Goal: Task Accomplishment & Management: Use online tool/utility

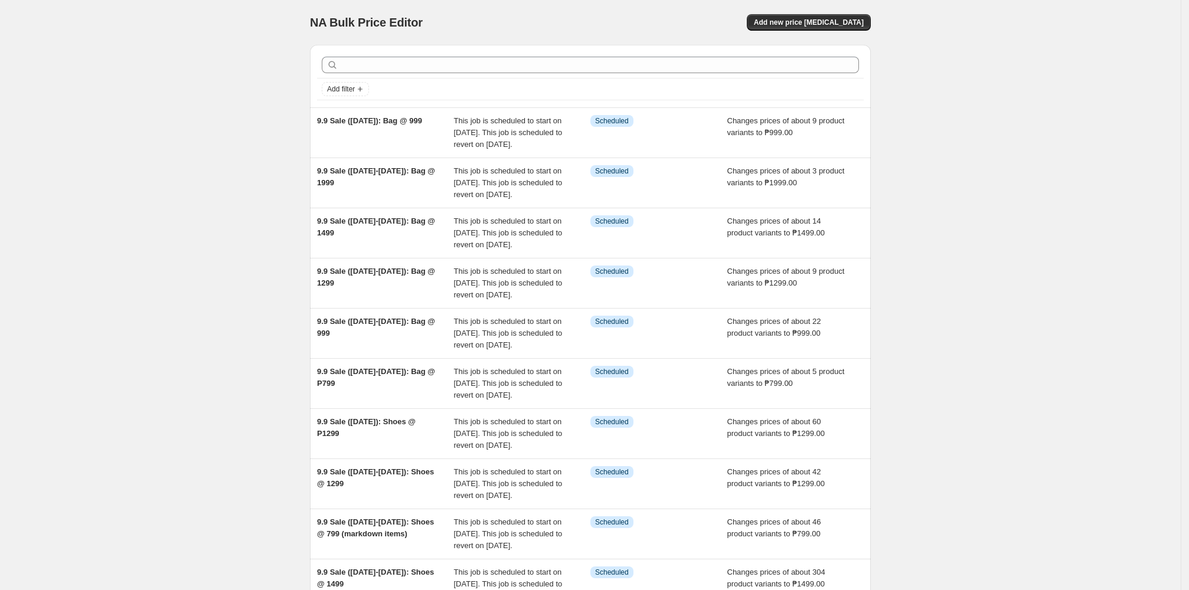
drag, startPoint x: 1049, startPoint y: 216, endPoint x: 278, endPoint y: 383, distance: 789.5
click at [1045, 216] on div "NA Bulk Price Editor. This page is ready NA Bulk Price Editor Add new price cha…" at bounding box center [590, 363] width 1181 height 726
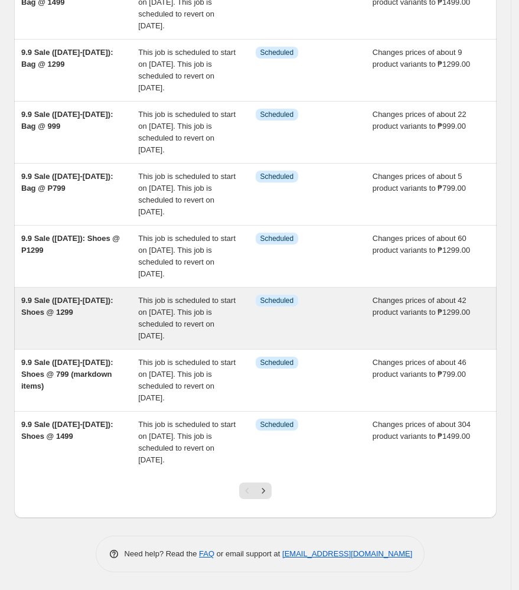
scroll to position [373, 0]
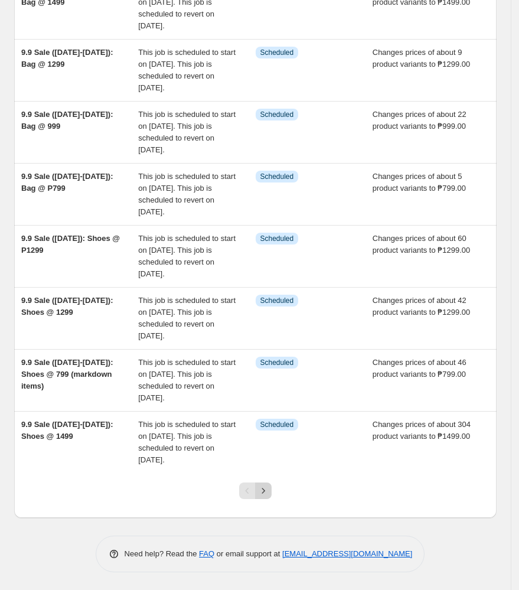
click at [266, 495] on icon "Next" at bounding box center [263, 491] width 12 height 12
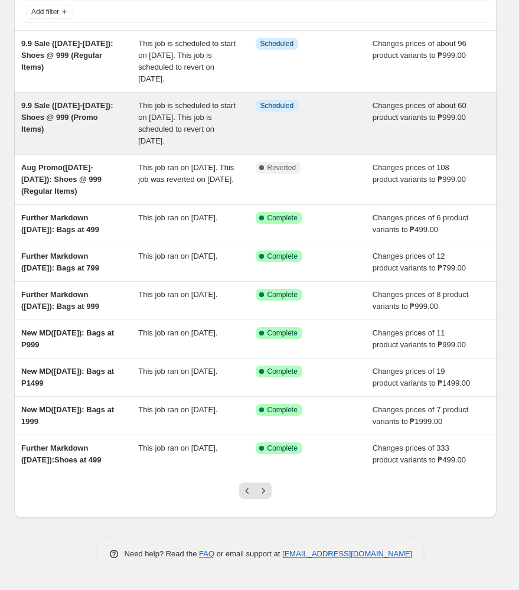
scroll to position [196, 0]
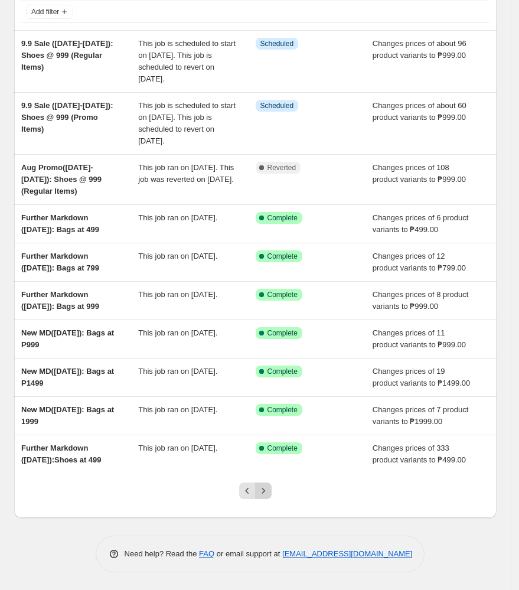
click at [265, 489] on icon "Next" at bounding box center [263, 490] width 3 height 5
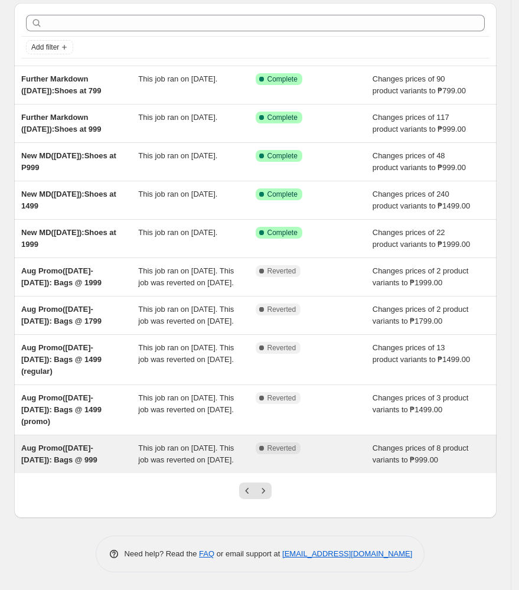
click at [231, 447] on div "This job ran on 12 August 2025. This job was reverted on 27 August 2025." at bounding box center [196, 454] width 117 height 24
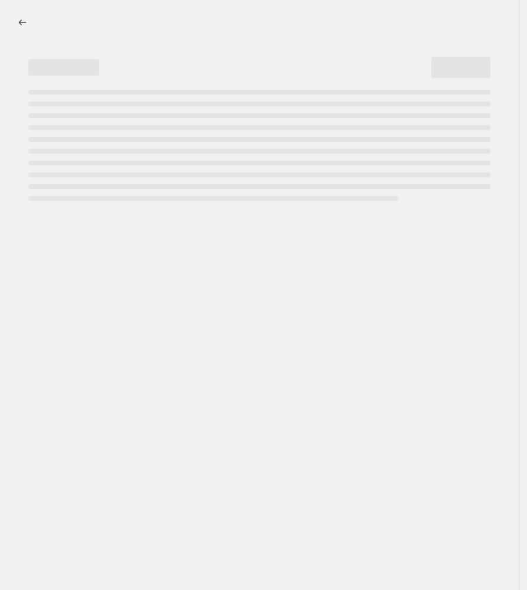
select select "no_change"
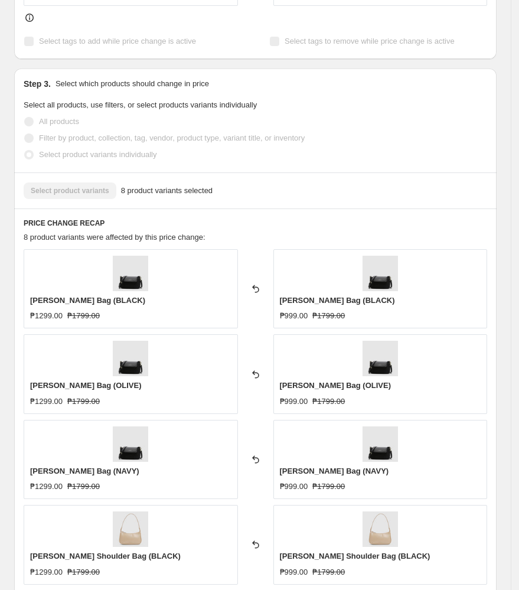
scroll to position [787, 0]
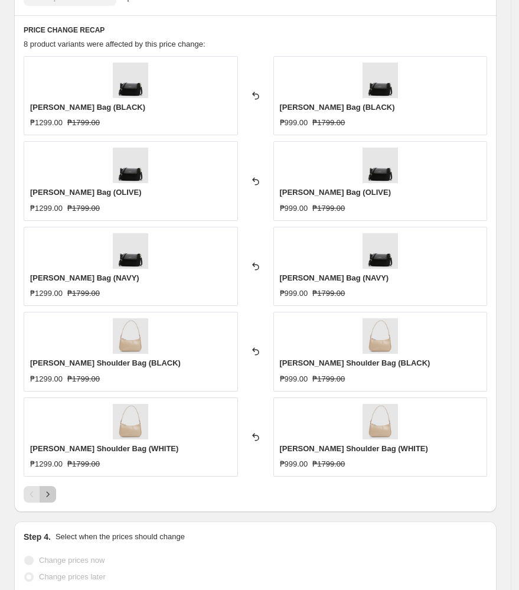
click at [47, 486] on button "Next" at bounding box center [48, 494] width 17 height 17
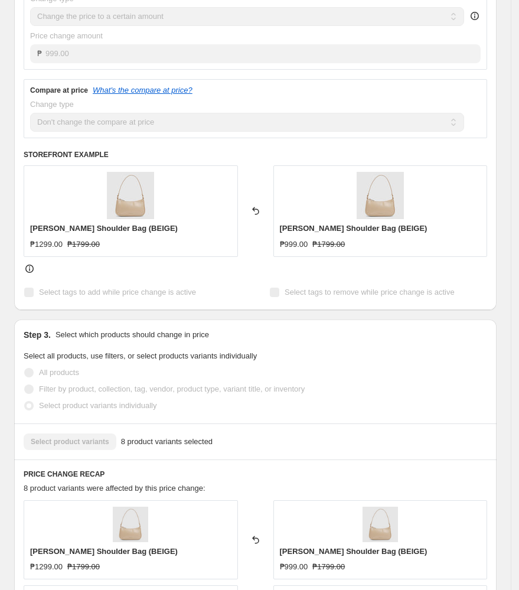
scroll to position [236, 0]
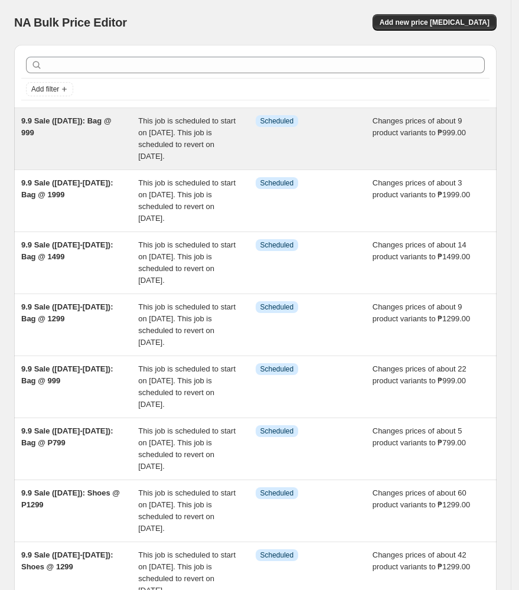
click at [112, 152] on div "9.9 Sale ([DATE]): Bag @ 999" at bounding box center [79, 138] width 117 height 47
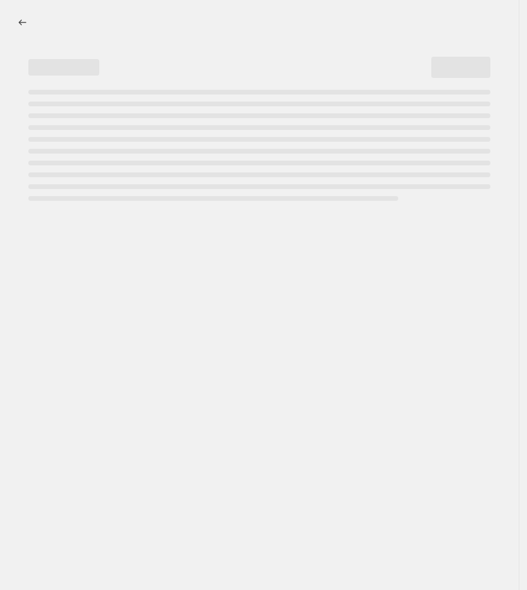
select select "no_change"
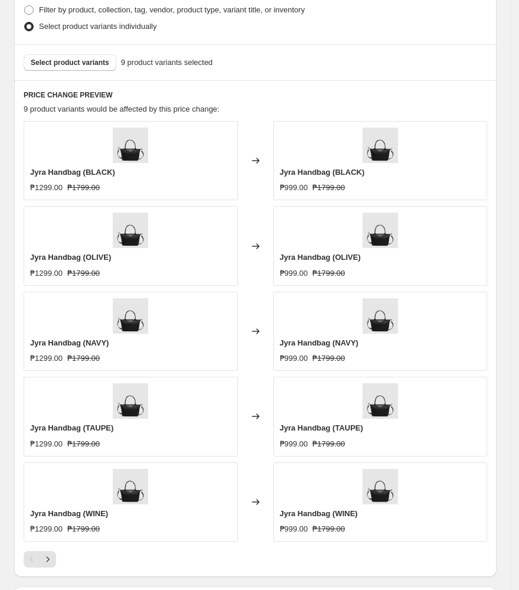
scroll to position [709, 0]
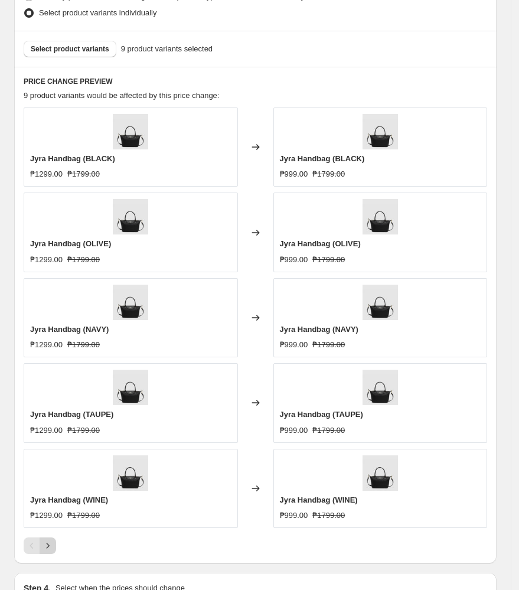
click at [49, 548] on icon "Next" at bounding box center [48, 546] width 12 height 12
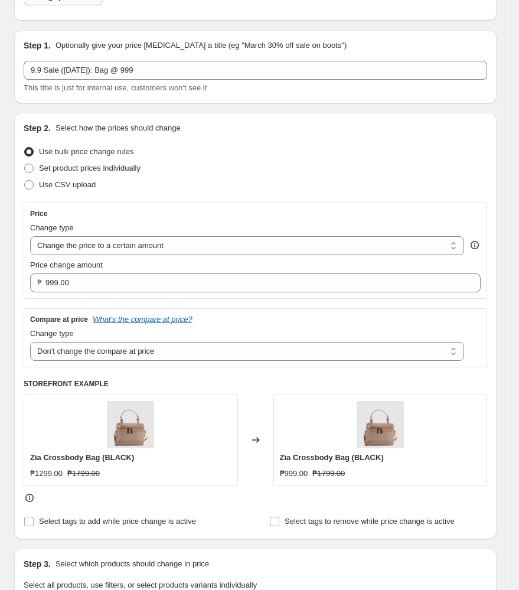
scroll to position [79, 0]
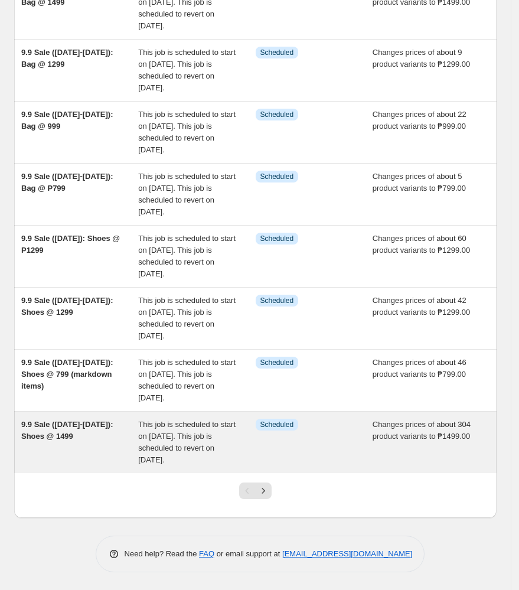
scroll to position [373, 0]
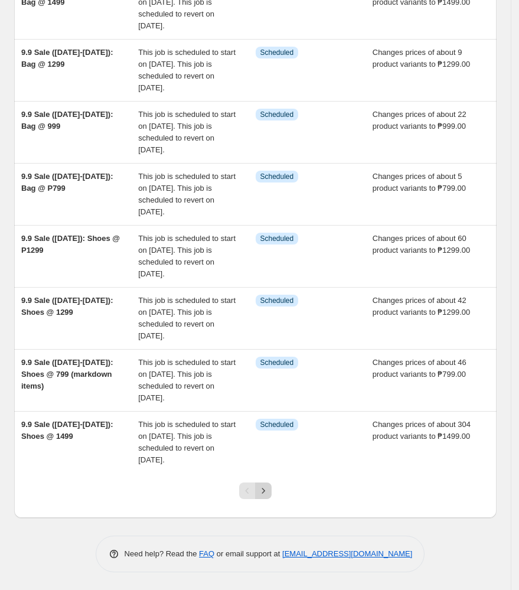
click at [271, 498] on button "Next" at bounding box center [263, 490] width 17 height 17
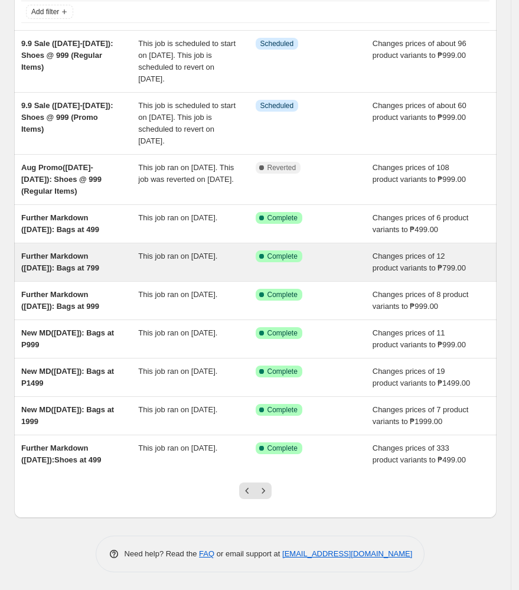
scroll to position [196, 0]
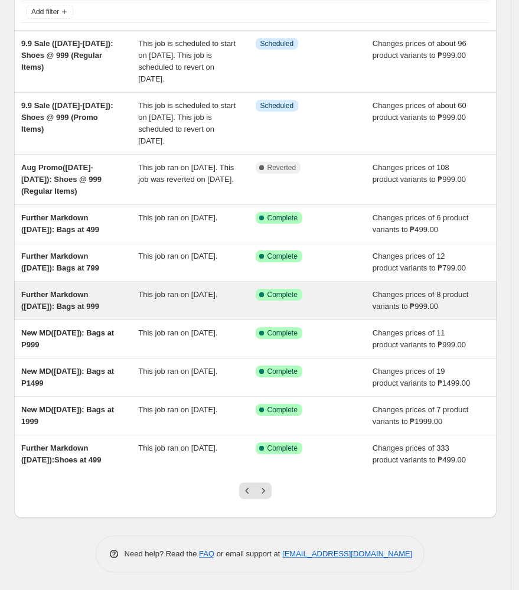
click at [214, 289] on div "This job ran on 12 August 2025." at bounding box center [196, 301] width 117 height 24
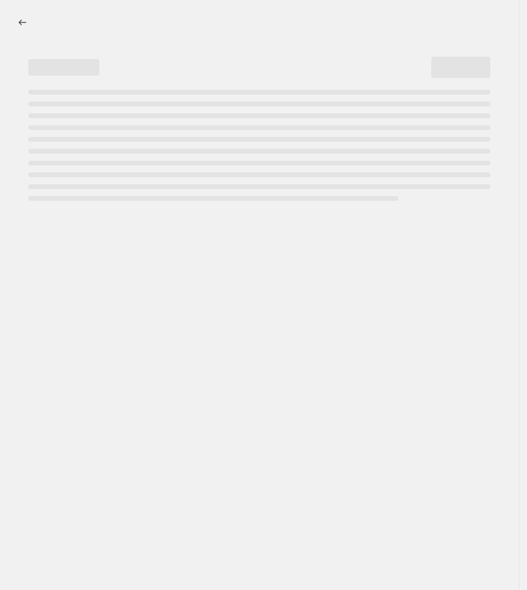
select select "no_change"
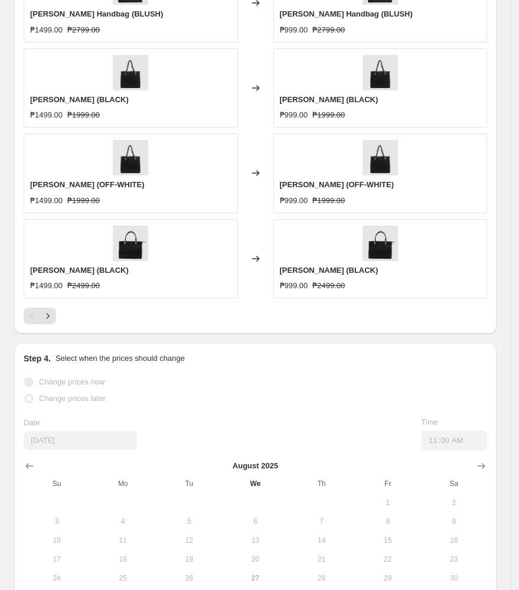
scroll to position [866, 0]
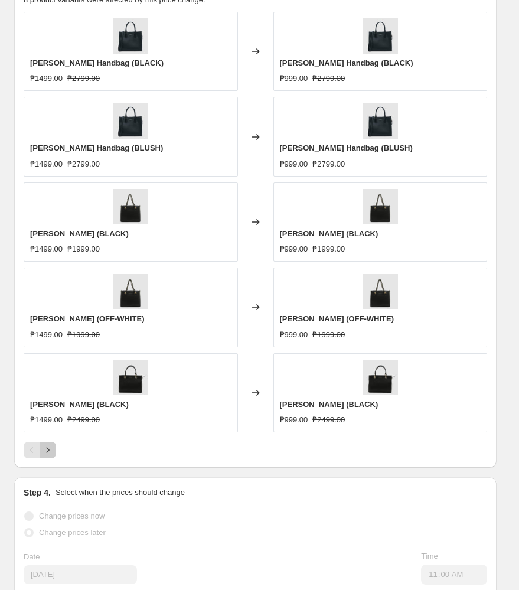
click at [44, 449] on icon "Next" at bounding box center [48, 450] width 12 height 12
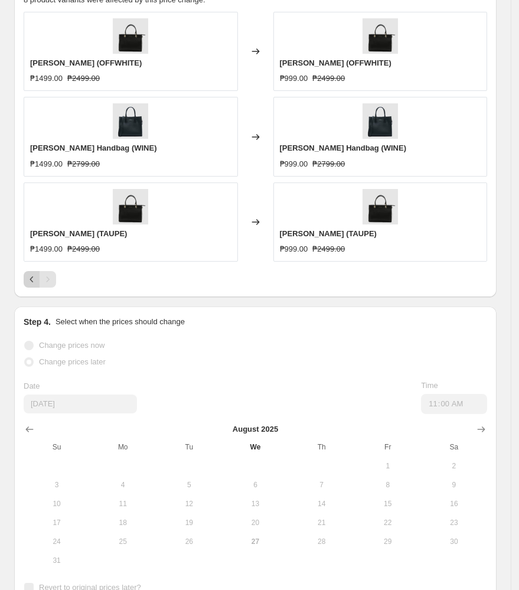
click at [34, 280] on icon "Previous" at bounding box center [32, 279] width 12 height 12
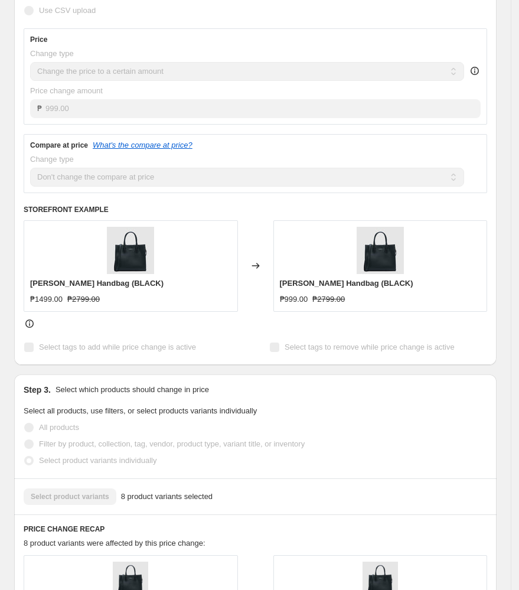
scroll to position [315, 0]
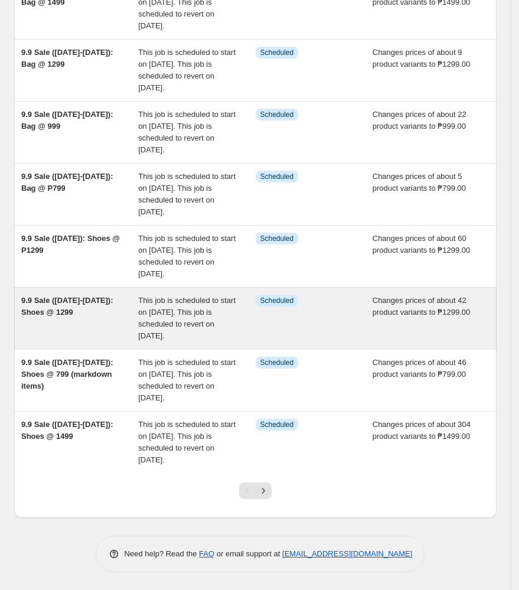
scroll to position [373, 0]
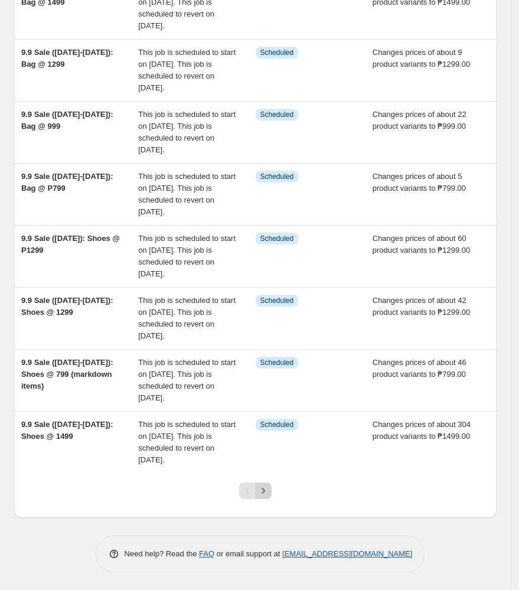
click at [264, 485] on icon "Next" at bounding box center [263, 491] width 12 height 12
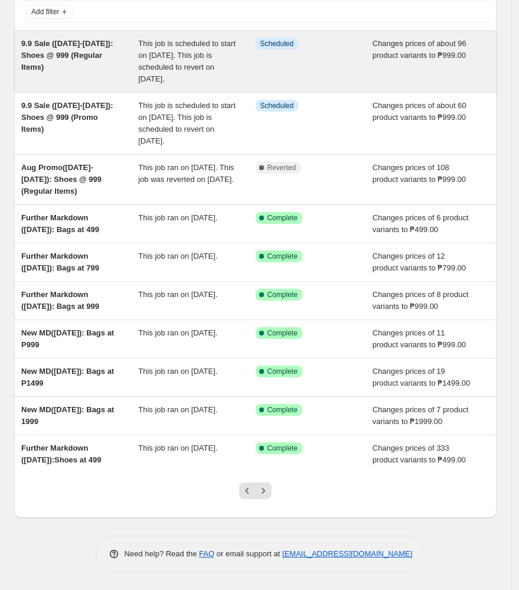
scroll to position [196, 0]
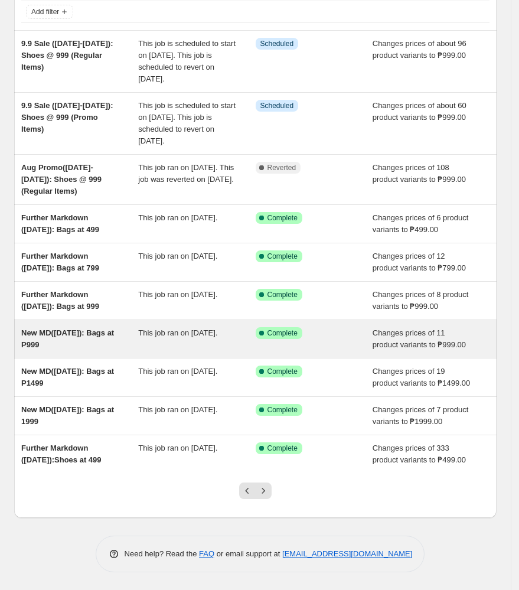
click at [135, 327] on div "New MD(Aug 12): Bags at P999" at bounding box center [79, 339] width 117 height 24
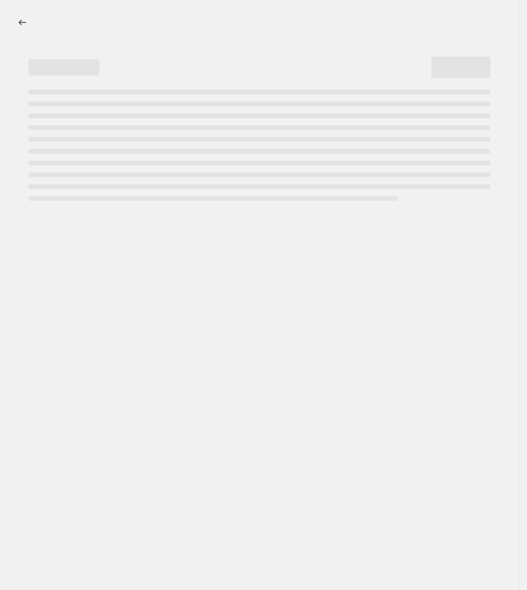
select select "no_change"
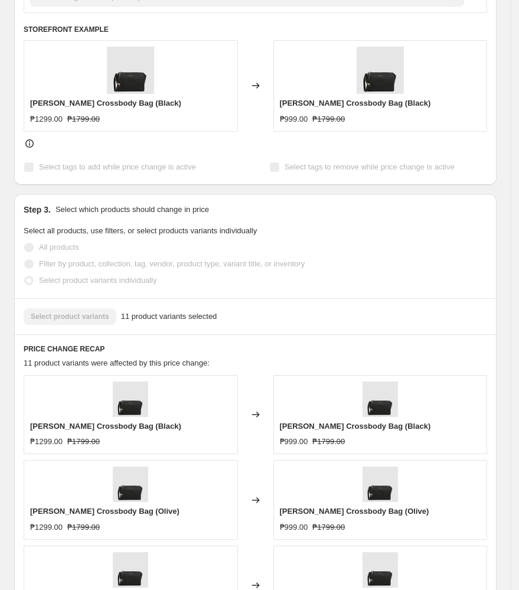
scroll to position [472, 0]
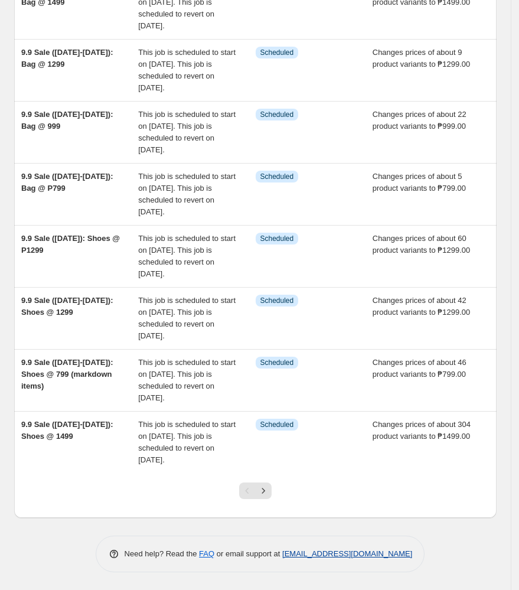
scroll to position [373, 0]
click at [263, 495] on icon "Next" at bounding box center [263, 491] width 12 height 12
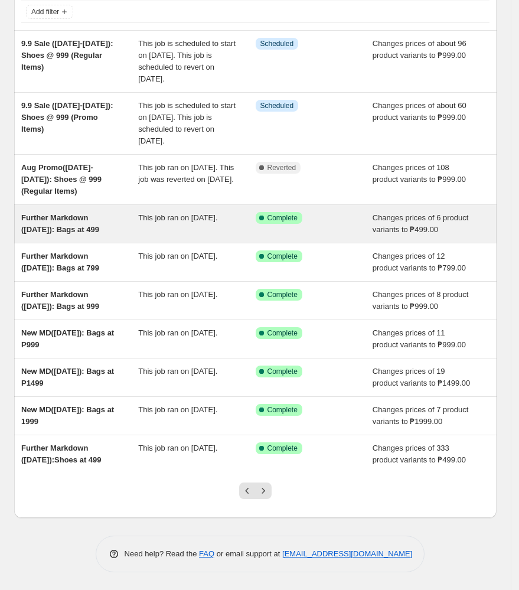
scroll to position [196, 0]
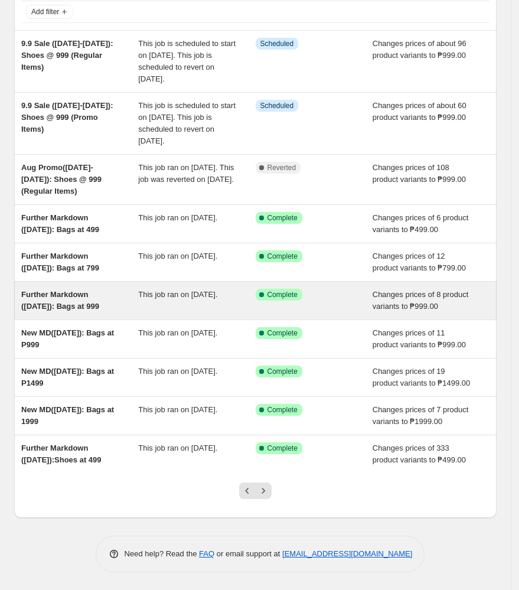
click at [127, 289] on div "Further Markdown (Aug 12): Bags at 999" at bounding box center [79, 301] width 117 height 24
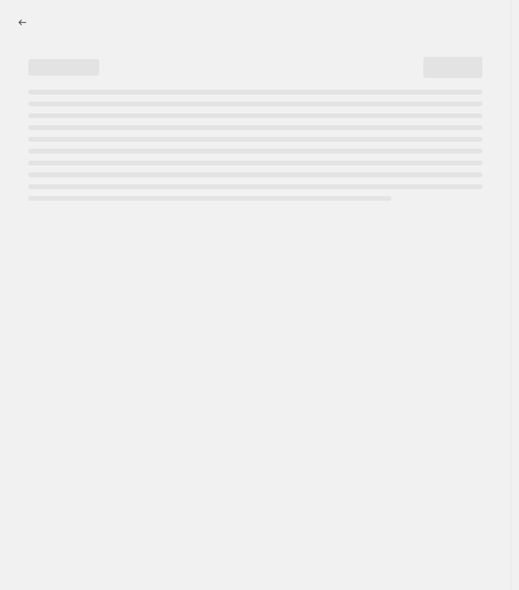
select select "no_change"
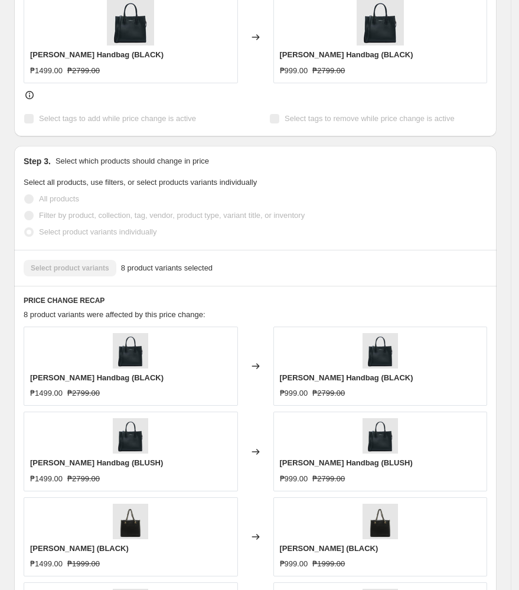
scroll to position [866, 0]
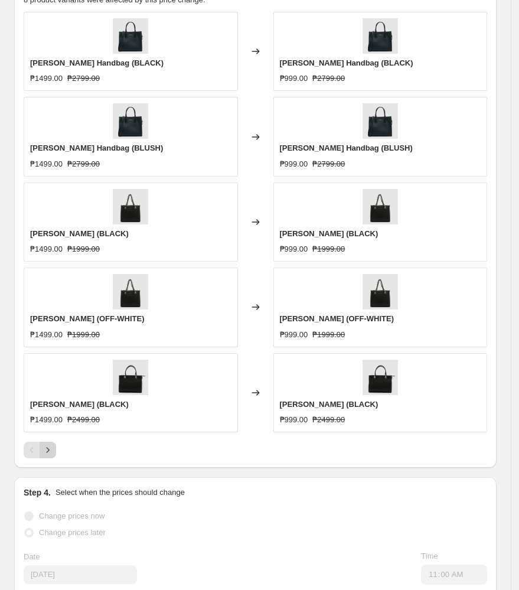
click at [43, 458] on button "Next" at bounding box center [48, 450] width 17 height 17
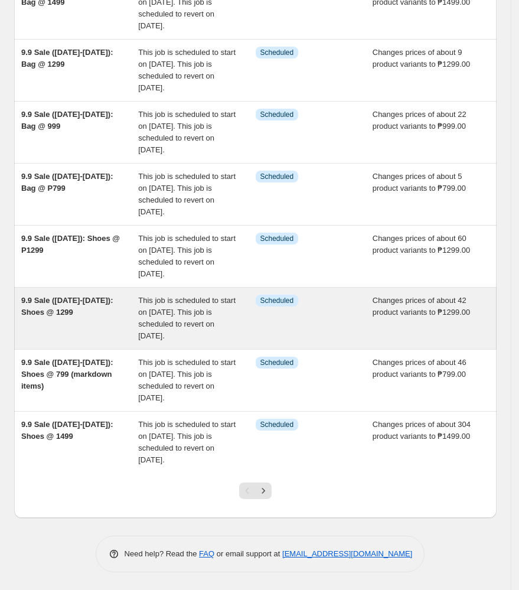
scroll to position [373, 0]
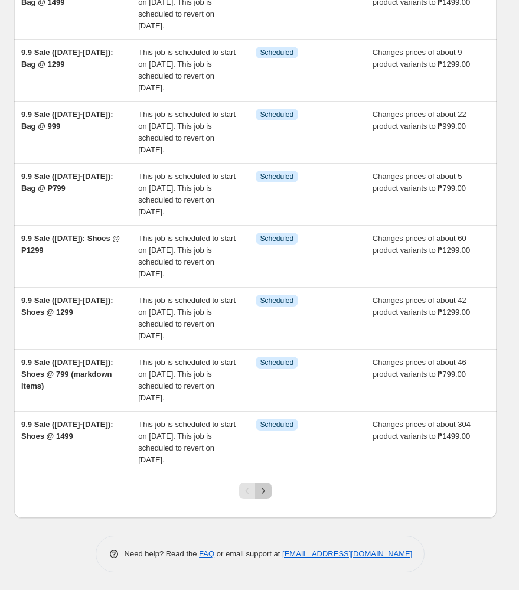
drag, startPoint x: 263, startPoint y: 495, endPoint x: 266, endPoint y: 507, distance: 12.0
click at [265, 507] on div at bounding box center [255, 495] width 48 height 45
click at [267, 498] on button "Next" at bounding box center [263, 490] width 17 height 17
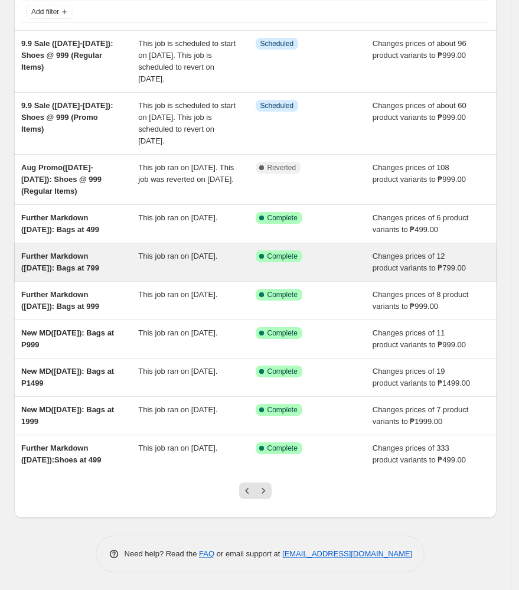
scroll to position [196, 0]
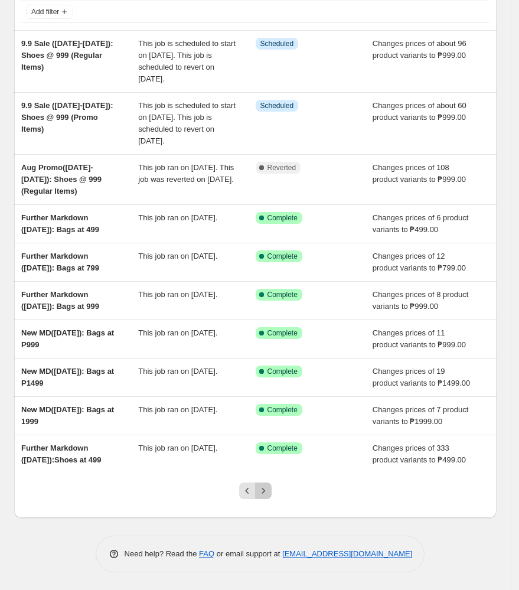
click at [269, 491] on icon "Next" at bounding box center [263, 491] width 12 height 12
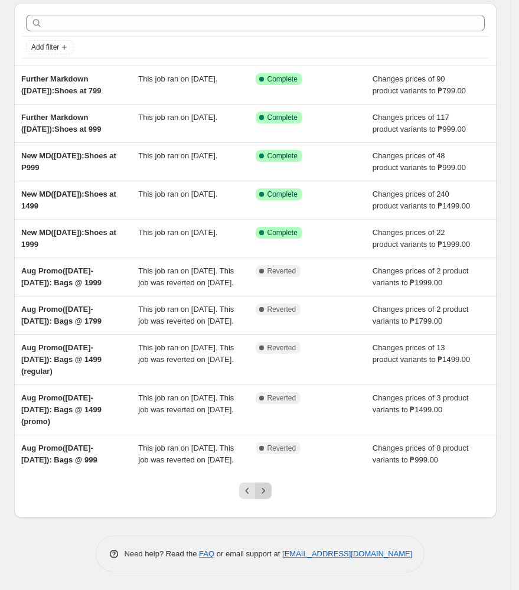
click at [267, 492] on icon "Next" at bounding box center [263, 491] width 12 height 12
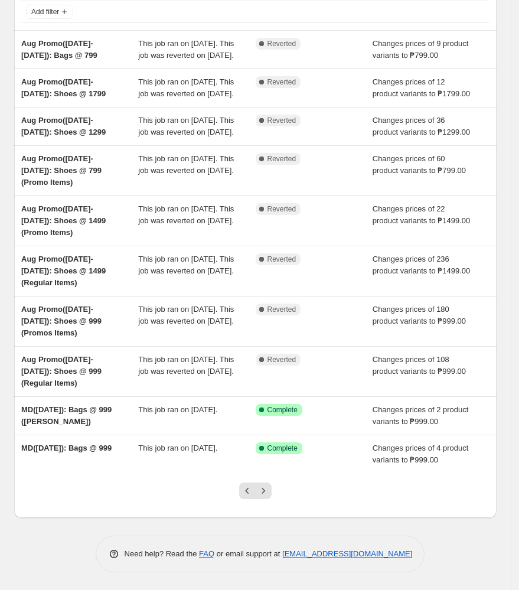
scroll to position [231, 0]
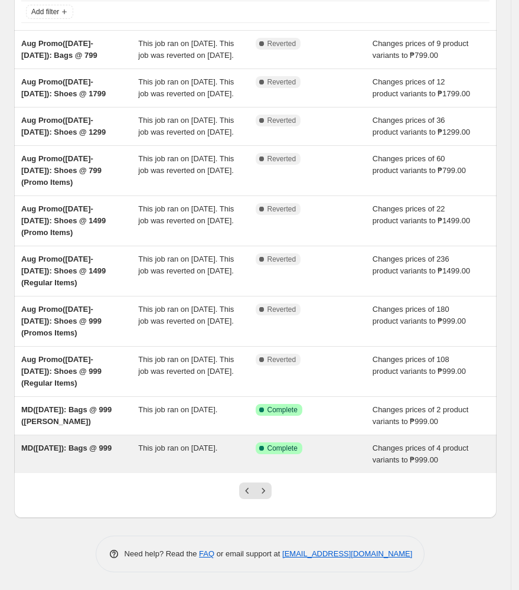
click at [259, 453] on div "Success Complete Complete" at bounding box center [314, 454] width 117 height 24
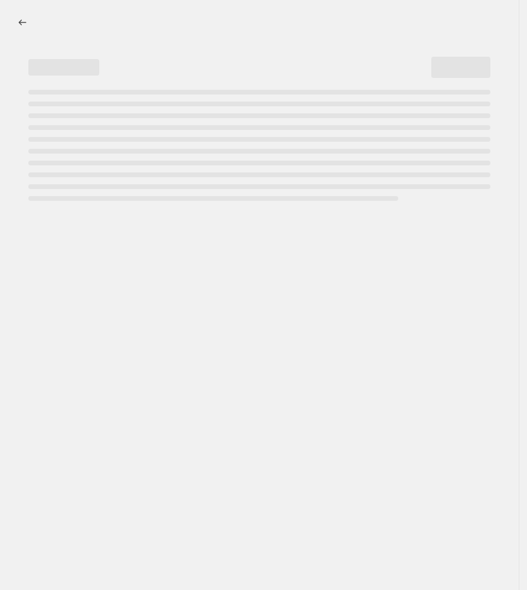
select select "no_change"
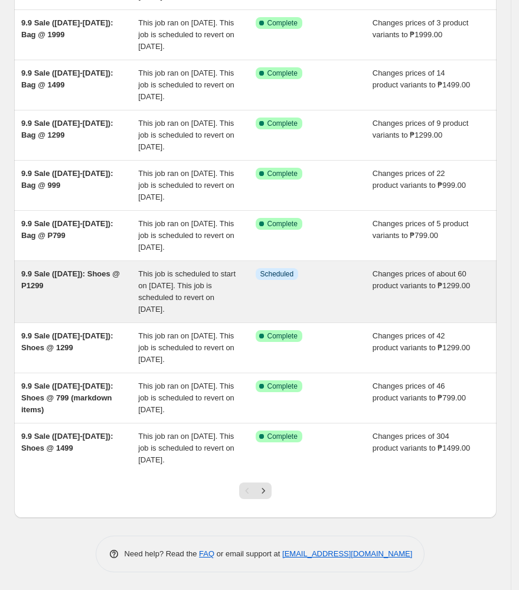
scroll to position [279, 0]
